Goal: Find specific page/section: Find specific page/section

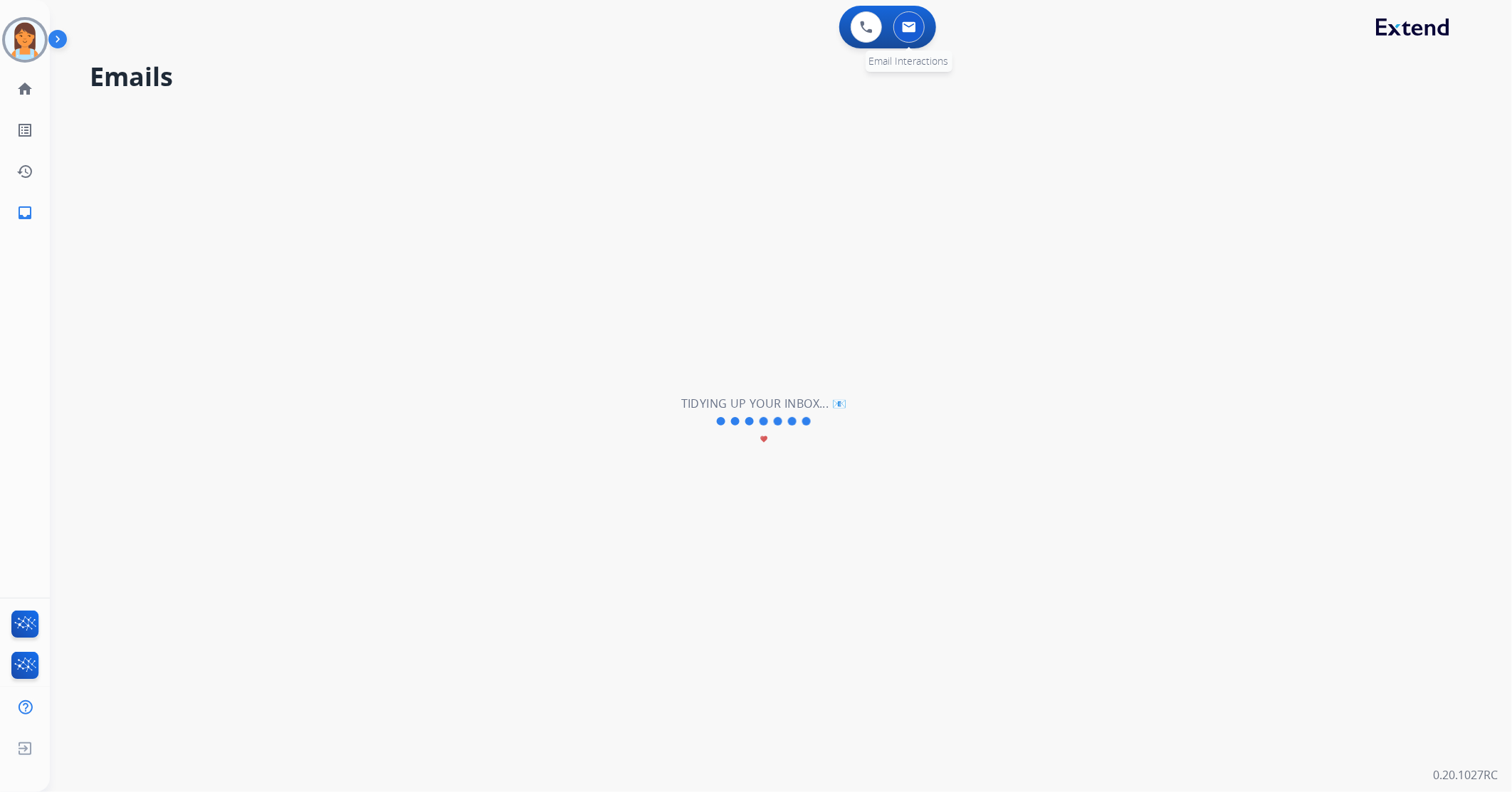
click at [908, 30] on img at bounding box center [909, 27] width 14 height 12
click at [869, 17] on button at bounding box center [866, 27] width 32 height 32
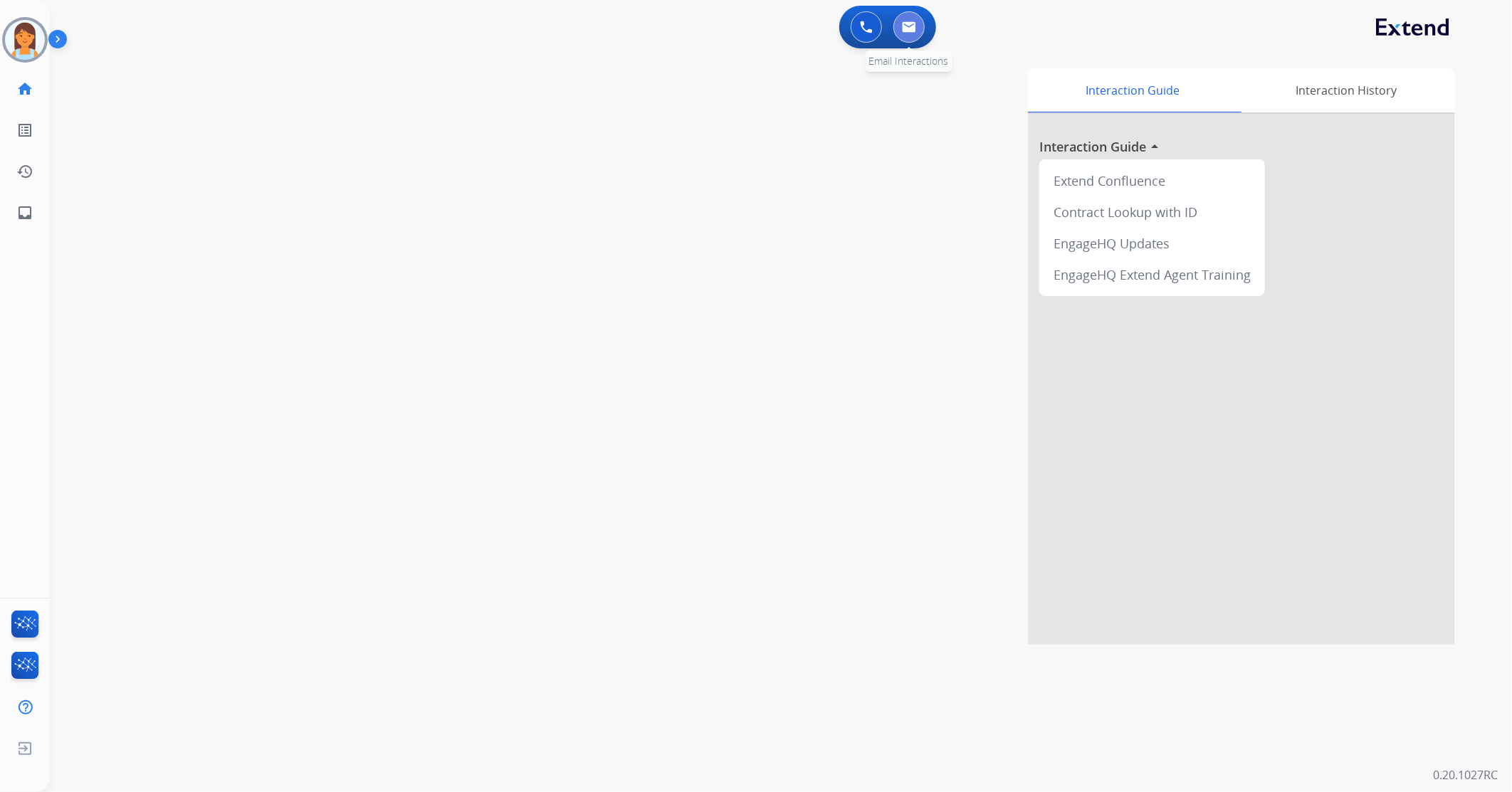
click at [906, 30] on img at bounding box center [909, 27] width 14 height 12
